Goal: Find specific page/section

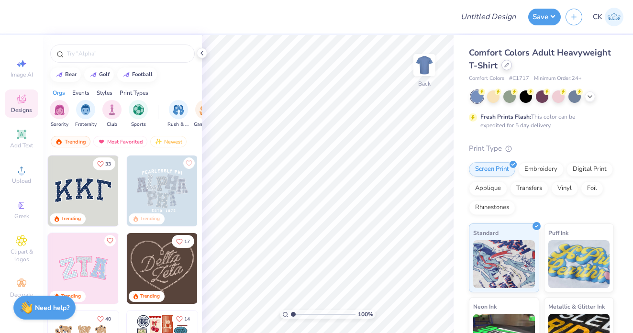
click at [507, 63] on icon at bounding box center [507, 65] width 5 height 5
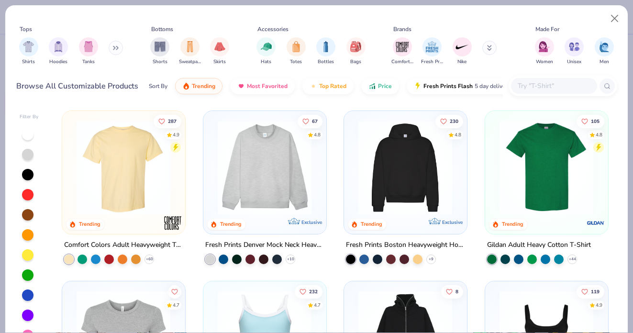
click at [531, 85] on input "text" at bounding box center [554, 85] width 74 height 11
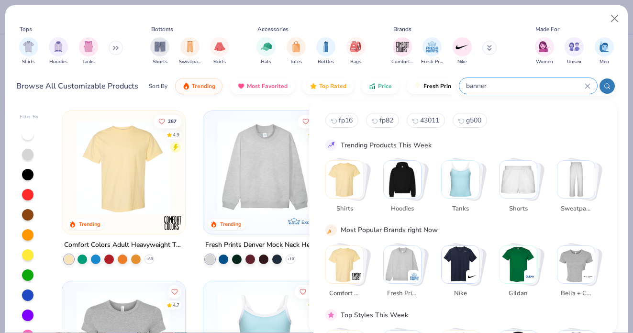
type input "banner"
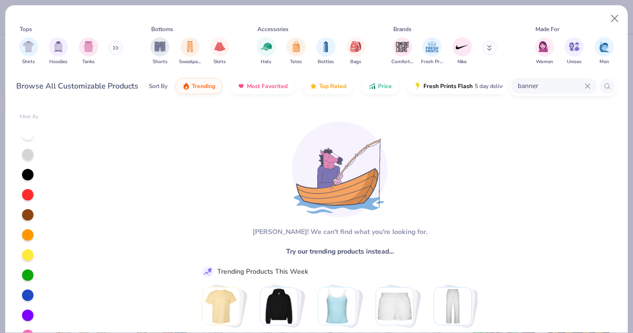
click at [590, 87] on div "banner" at bounding box center [554, 86] width 86 height 16
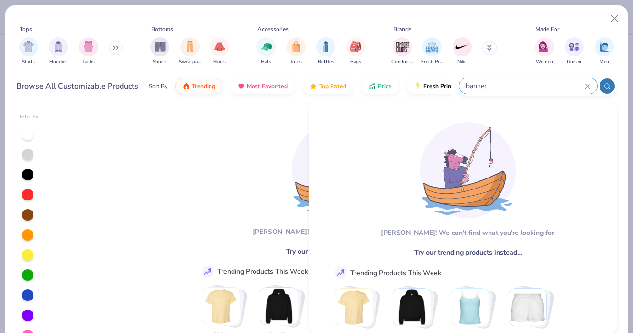
click at [584, 85] on input "banner" at bounding box center [525, 85] width 120 height 11
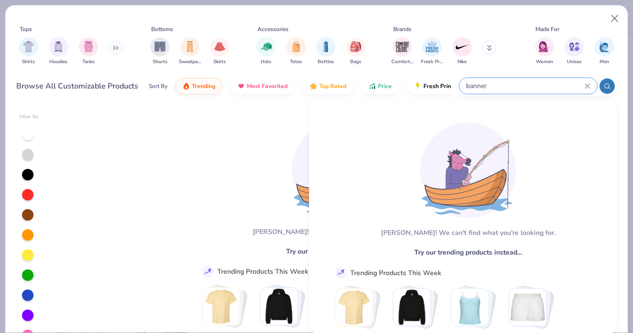
click at [589, 84] on icon at bounding box center [588, 86] width 4 height 4
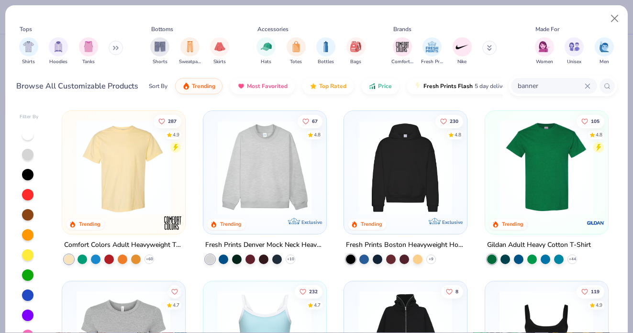
click at [588, 84] on icon at bounding box center [588, 86] width 6 height 6
click at [113, 48] on button at bounding box center [116, 48] width 14 height 14
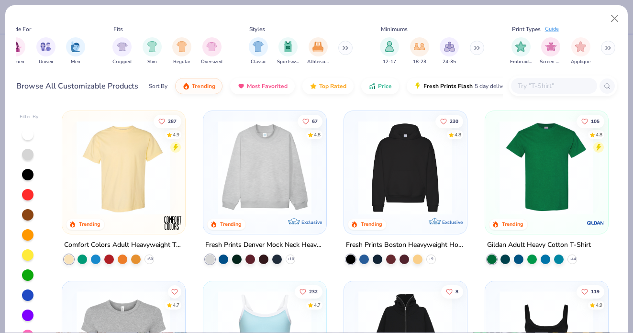
scroll to position [0, 679]
click at [619, 14] on button "Close" at bounding box center [615, 19] width 18 height 18
